Goal: Transaction & Acquisition: Purchase product/service

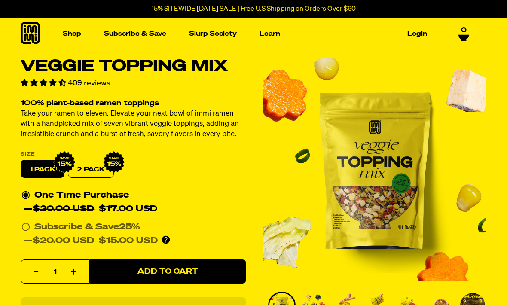
click at [391, 174] on img "1 of 7" at bounding box center [374, 169] width 223 height 223
